Goal: Check status: Check status

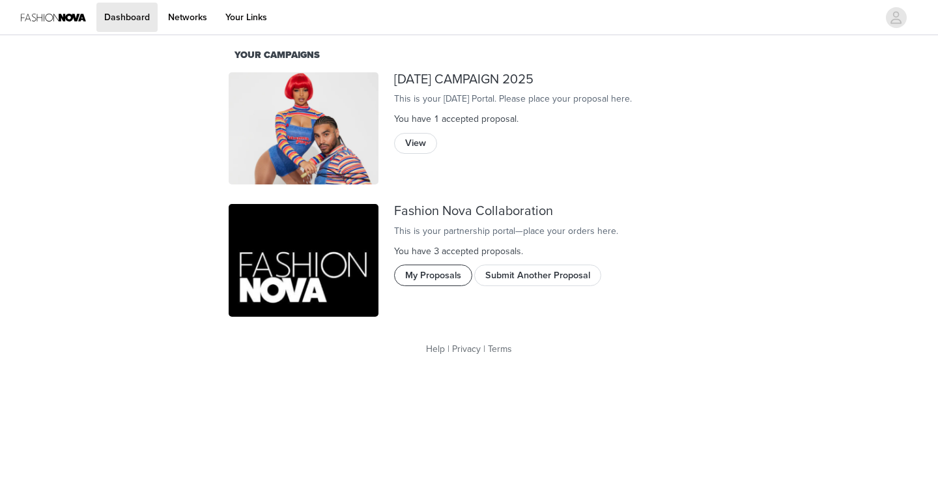
click at [422, 285] on button "My Proposals" at bounding box center [433, 274] width 78 height 21
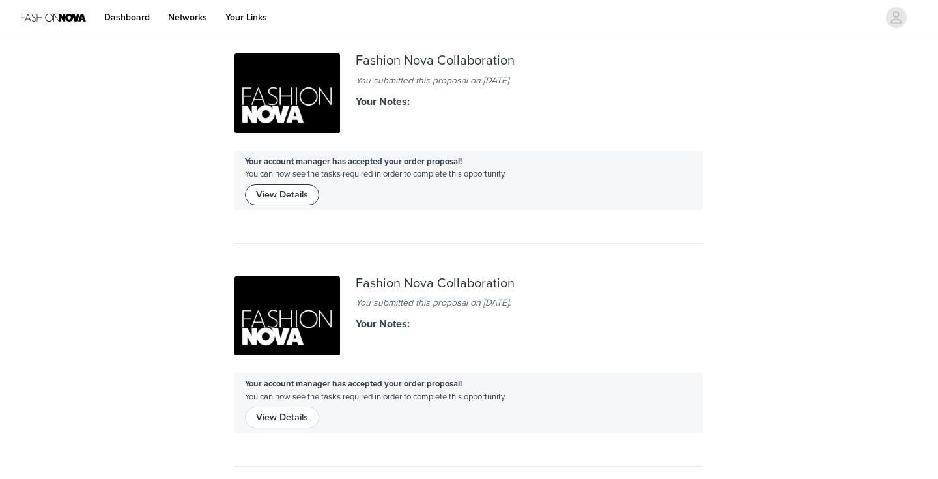
click at [293, 199] on button "View Details" at bounding box center [282, 194] width 74 height 21
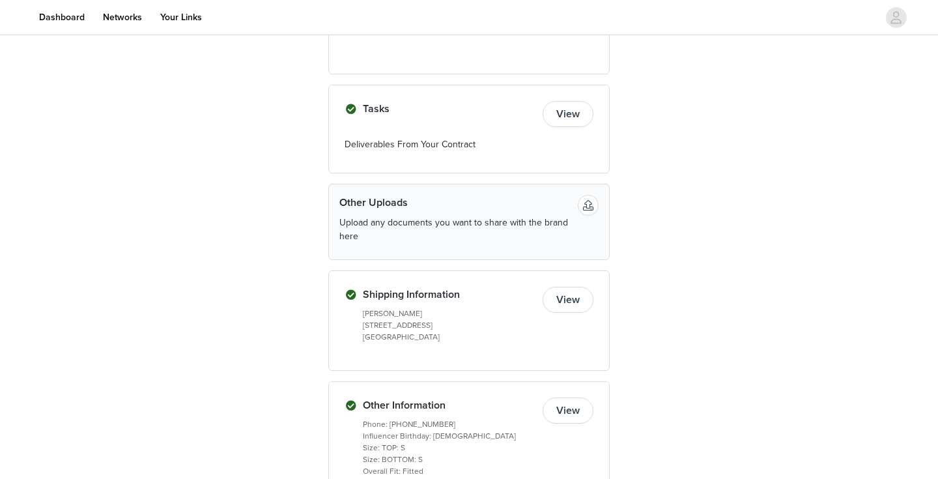
scroll to position [197, 0]
